Goal: Understand process/instructions

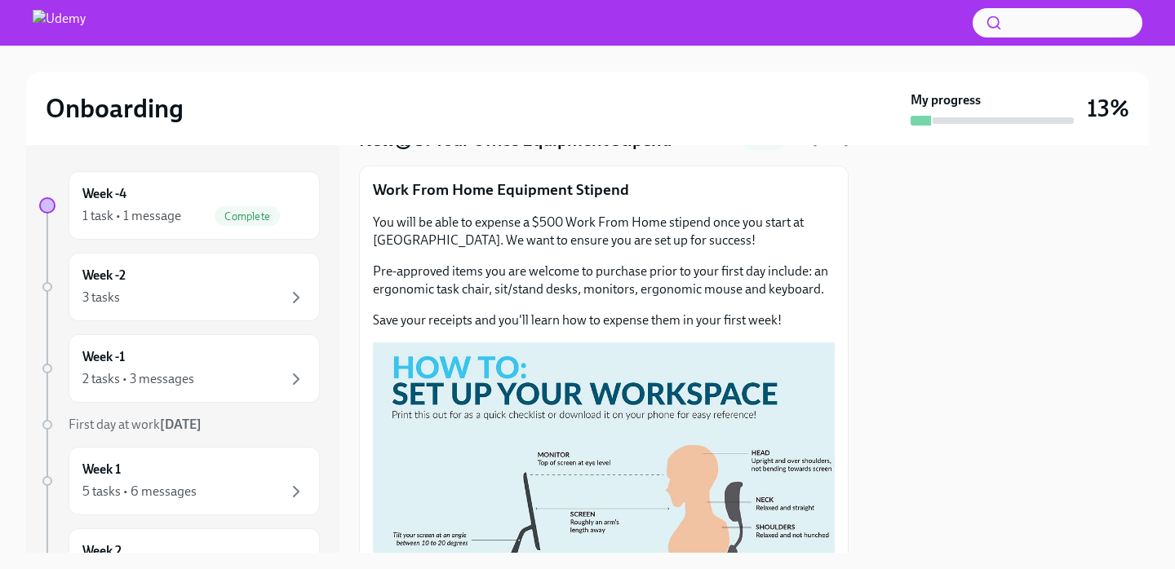
scroll to position [79, 0]
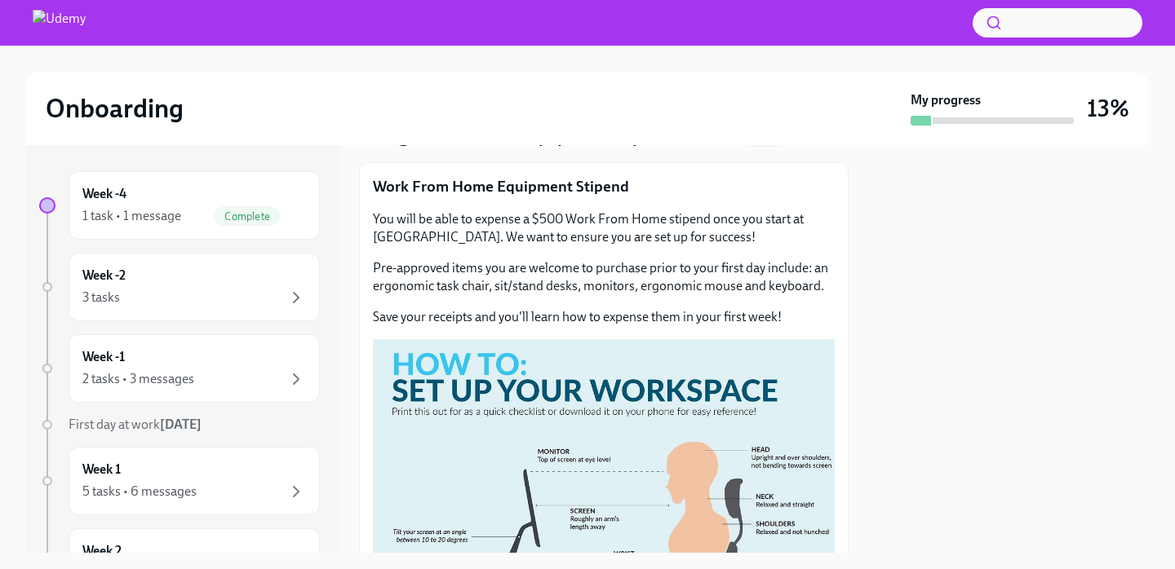
click at [594, 285] on p "Pre-approved items you are welcome to purchase prior to your first day include:…" at bounding box center [604, 277] width 462 height 36
drag, startPoint x: 590, startPoint y: 287, endPoint x: 639, endPoint y: 287, distance: 48.9
click at [639, 287] on p "Pre-approved items you are welcome to purchase prior to your first day include:…" at bounding box center [604, 277] width 462 height 36
click at [693, 287] on p "Pre-approved items you are welcome to purchase prior to your first day include:…" at bounding box center [604, 277] width 462 height 36
drag, startPoint x: 596, startPoint y: 287, endPoint x: 760, endPoint y: 295, distance: 164.2
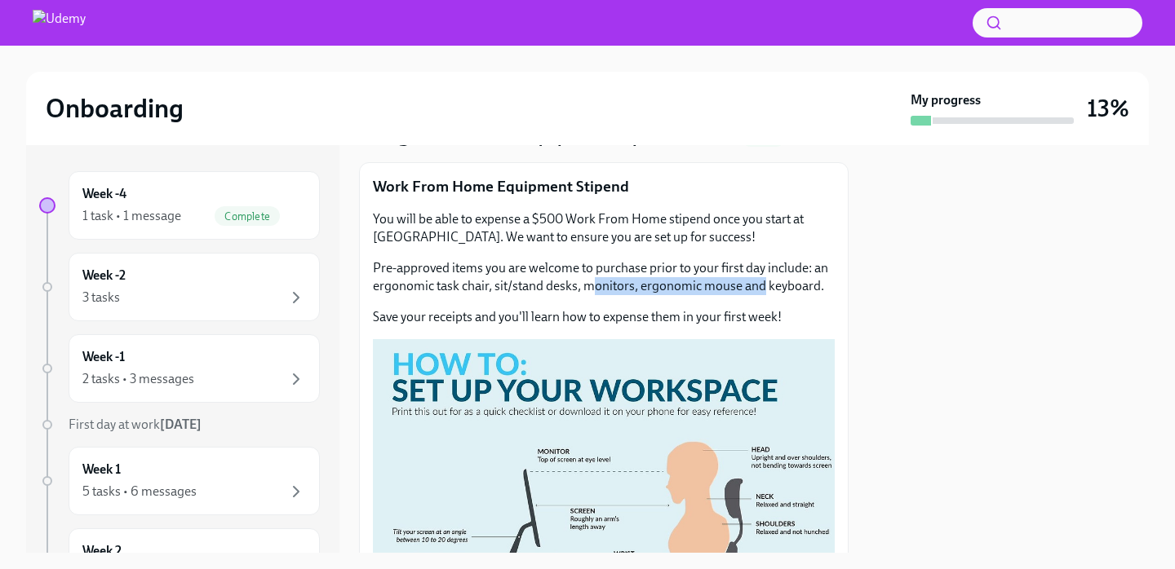
click at [760, 295] on div "You will be able to expense a $500 Work From Home stipend once you start at Ude…" at bounding box center [604, 268] width 462 height 116
click at [990, 252] on div at bounding box center [1008, 349] width 281 height 408
click at [810, 277] on p "Pre-approved items you are welcome to purchase prior to your first day include:…" at bounding box center [604, 277] width 462 height 36
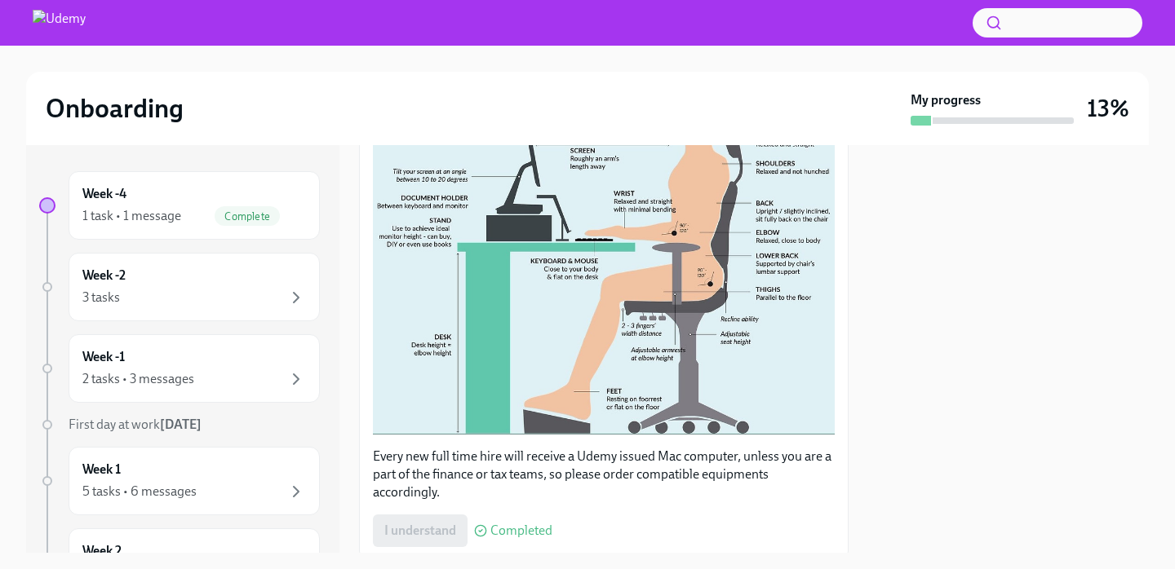
scroll to position [441, 0]
